Goal: Task Accomplishment & Management: Use online tool/utility

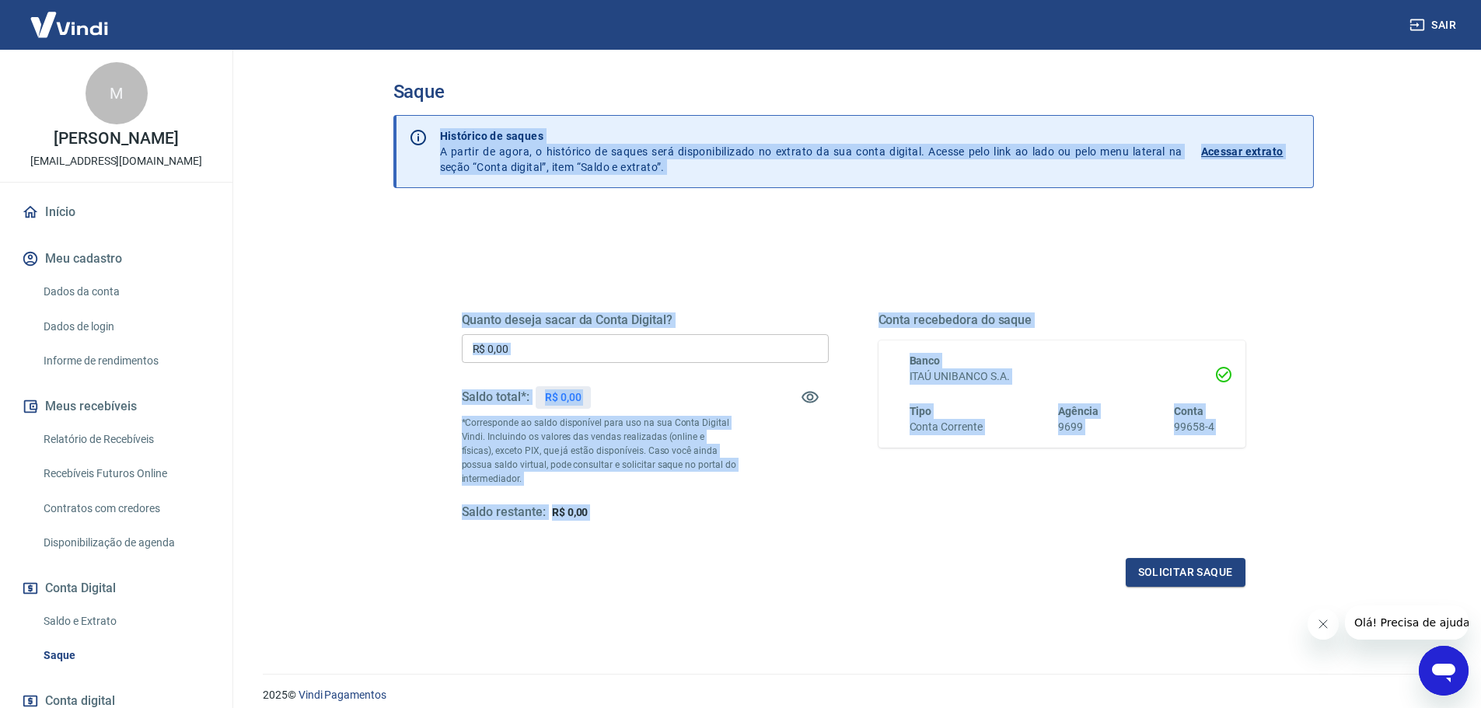
drag, startPoint x: 431, startPoint y: 124, endPoint x: 1390, endPoint y: 433, distance: 1007.5
click at [1390, 433] on main "Saque Histórico de saques A partir de agora, o histórico de saques será disponi…" at bounding box center [854, 379] width 1256 height 659
click at [1338, 451] on div "Saque Histórico de saques A partir de agora, o histórico de saques será disponi…" at bounding box center [853, 353] width 995 height 606
drag, startPoint x: 1326, startPoint y: 275, endPoint x: 1327, endPoint y: 261, distance: 13.3
click at [1327, 275] on div "Saque Histórico de saques A partir de agora, o histórico de saques será disponi…" at bounding box center [854, 353] width 958 height 606
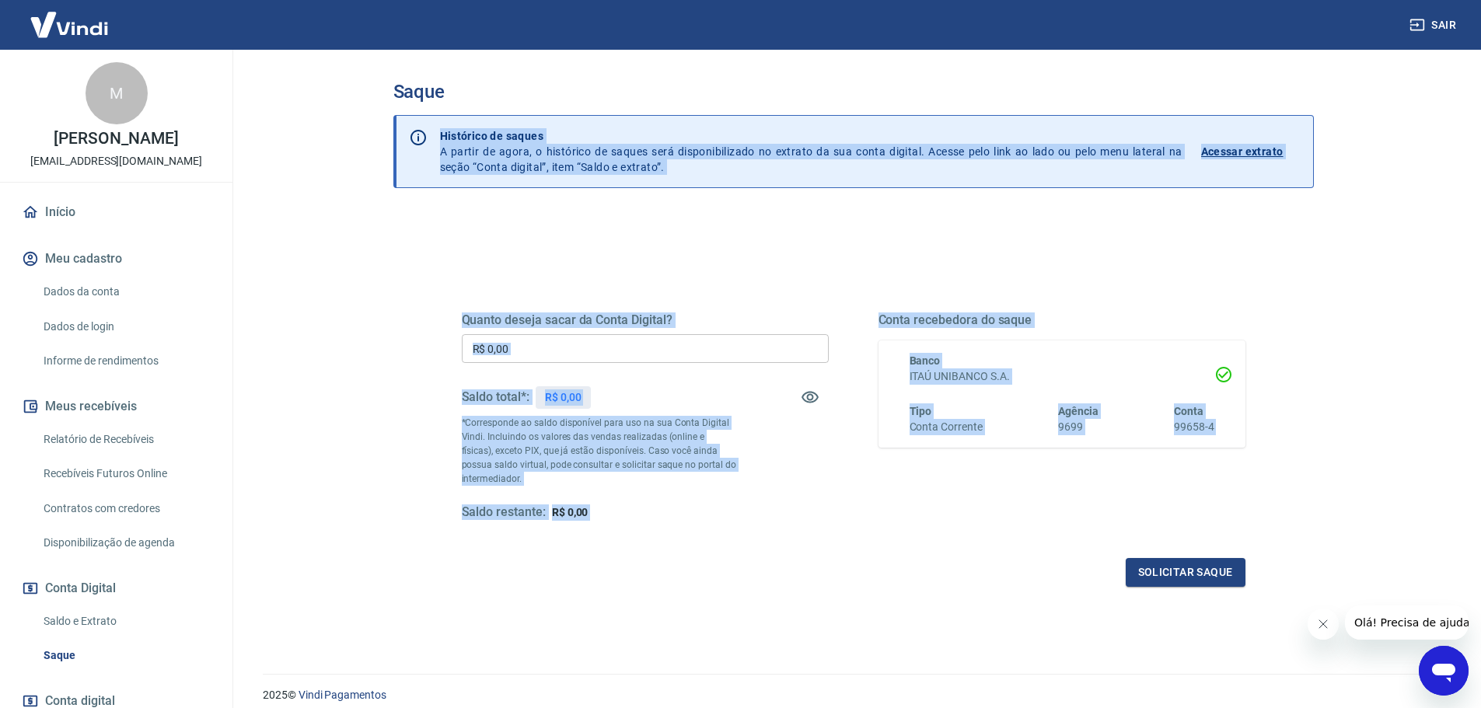
click at [1083, 289] on div "Quanto deseja sacar da Conta Digital? R$ 0,00 ​ Saldo total*: R$ 0,00 *Correspo…" at bounding box center [854, 431] width 784 height 312
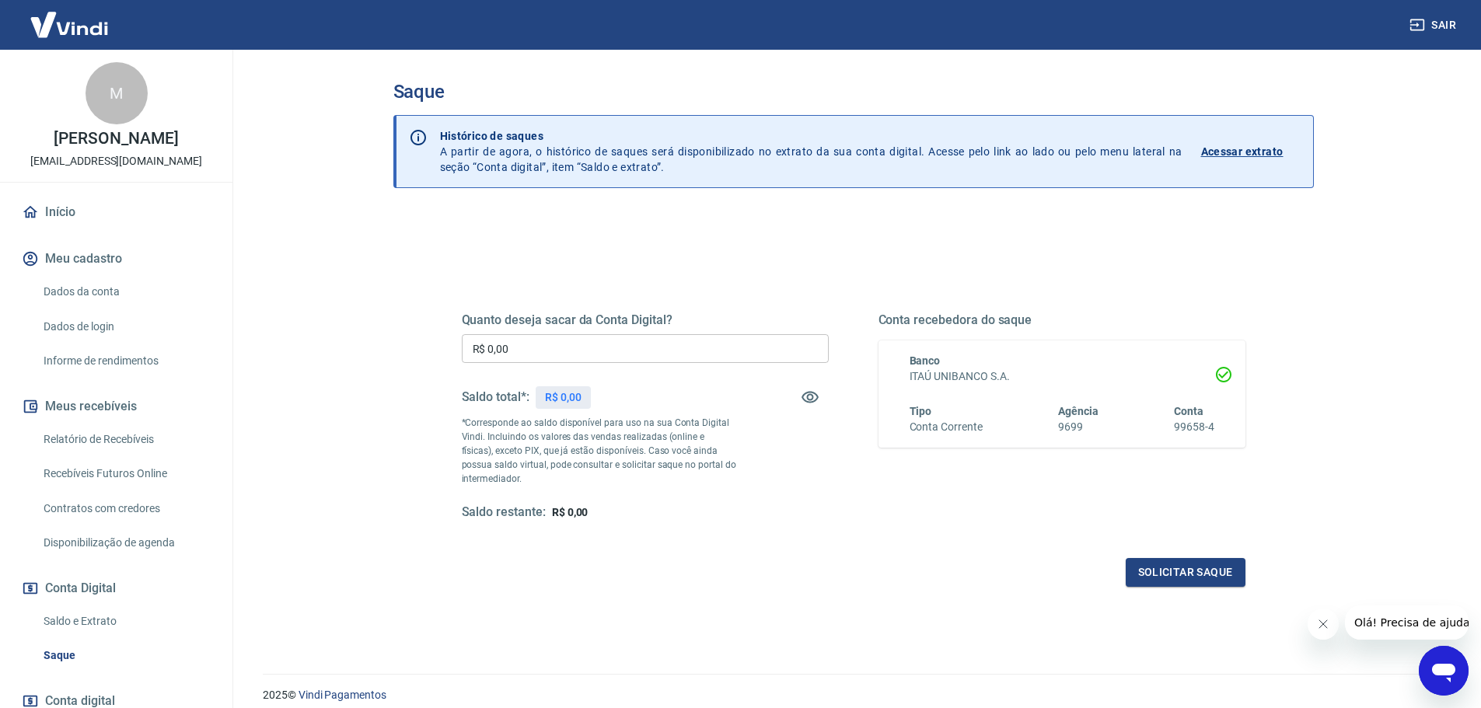
click at [71, 35] on img at bounding box center [69, 24] width 101 height 47
